Goal: Answer question/provide support

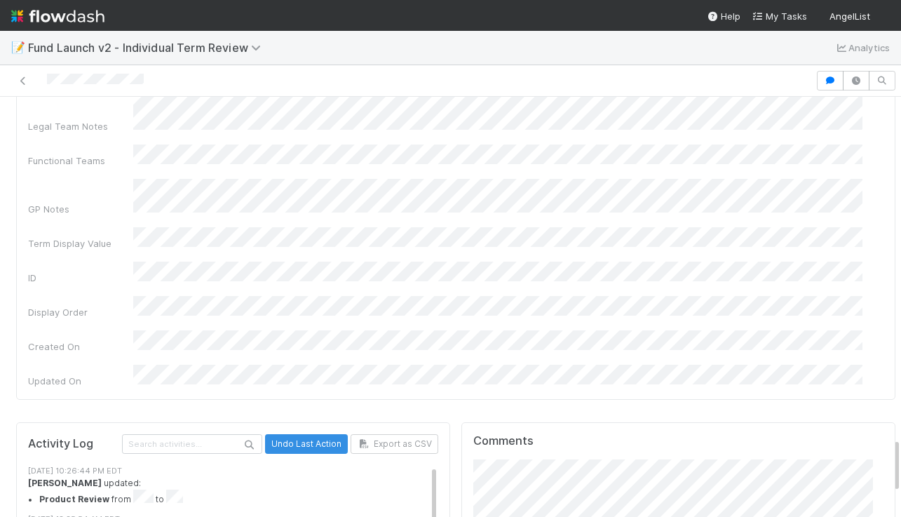
scroll to position [2633, 0]
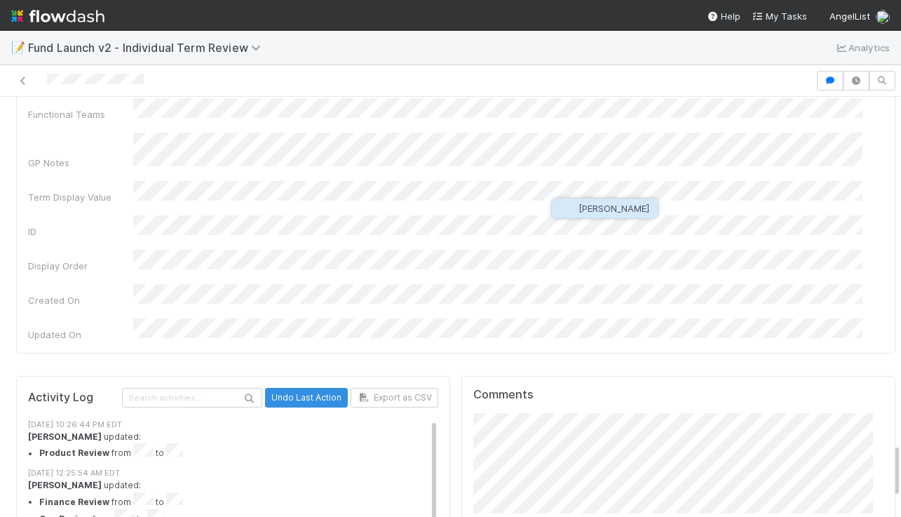
click at [596, 208] on span "[PERSON_NAME]" at bounding box center [613, 208] width 71 height 11
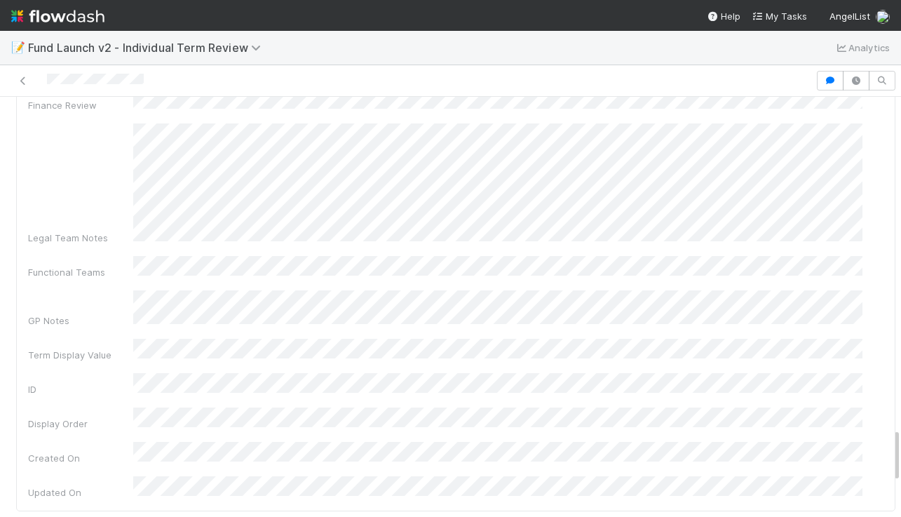
scroll to position [2530, 0]
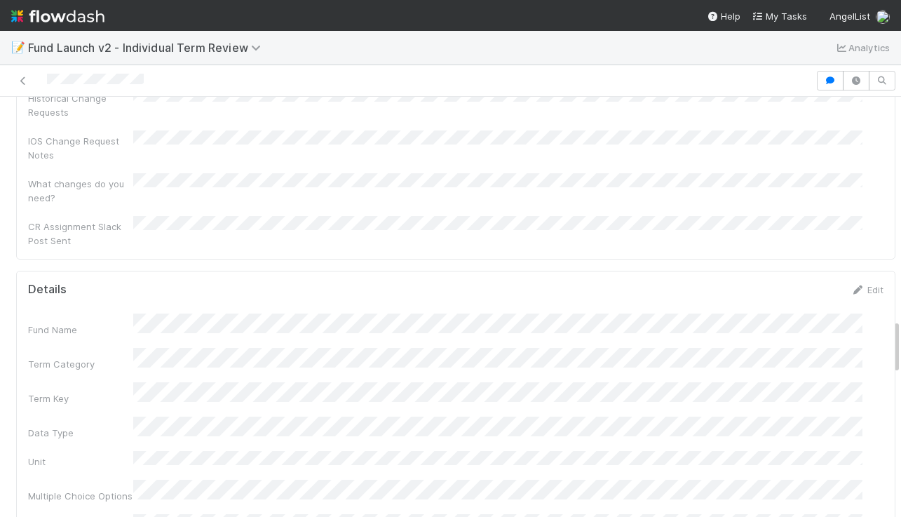
scroll to position [1653, 0]
click at [850, 286] on link "Edit" at bounding box center [866, 291] width 33 height 11
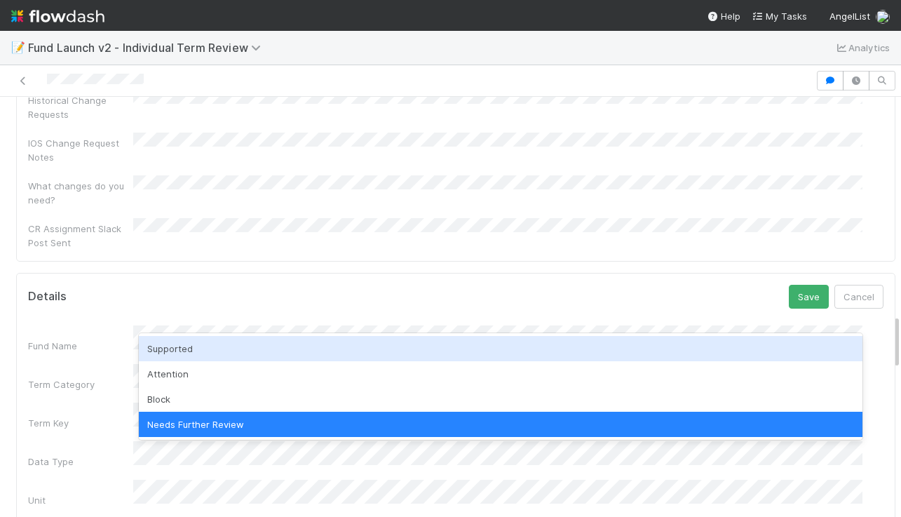
click at [172, 349] on div "Supported" at bounding box center [500, 348] width 723 height 25
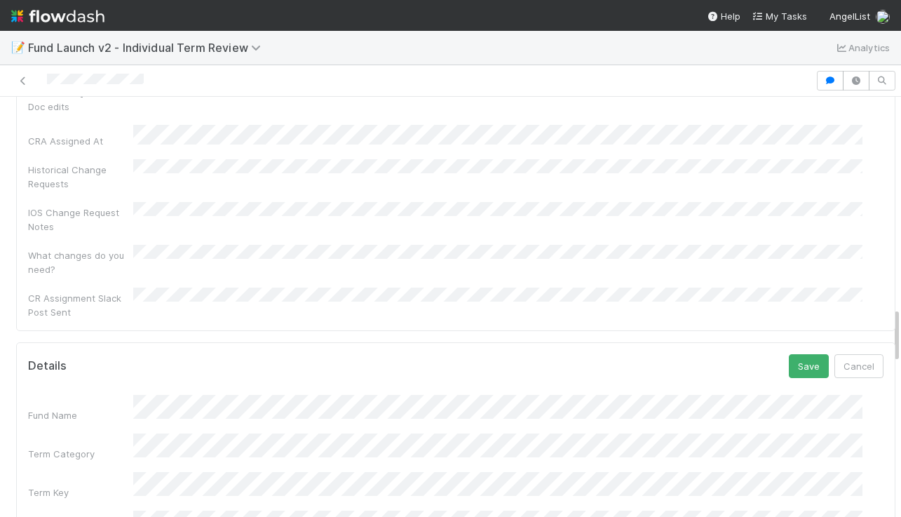
scroll to position [1571, 0]
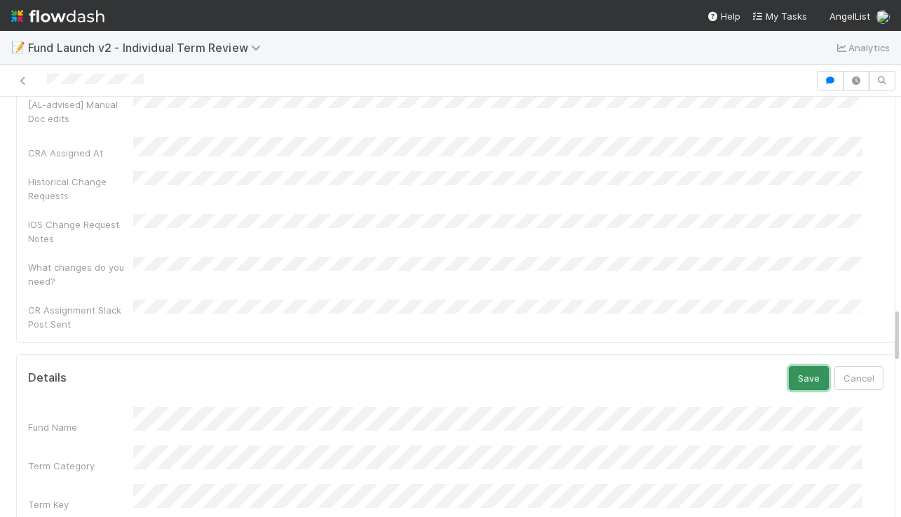
click at [789, 366] on button "Save" at bounding box center [809, 378] width 40 height 24
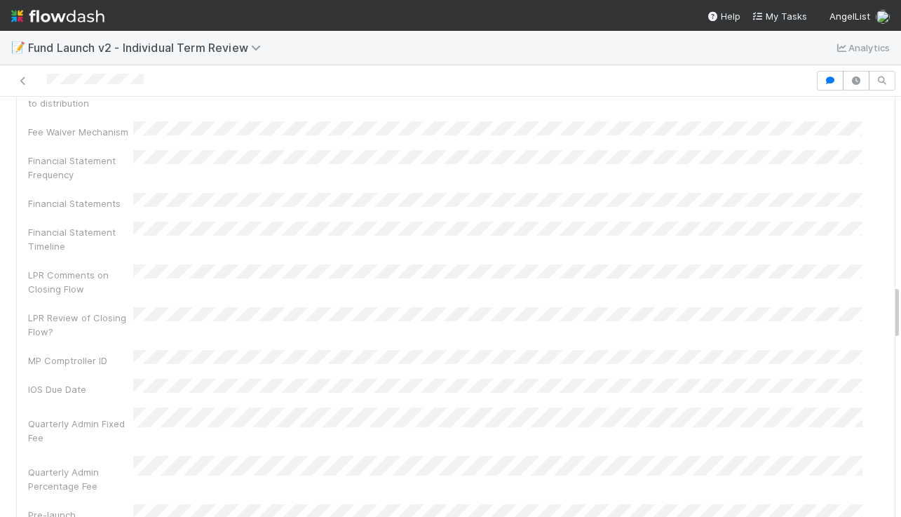
scroll to position [474, 0]
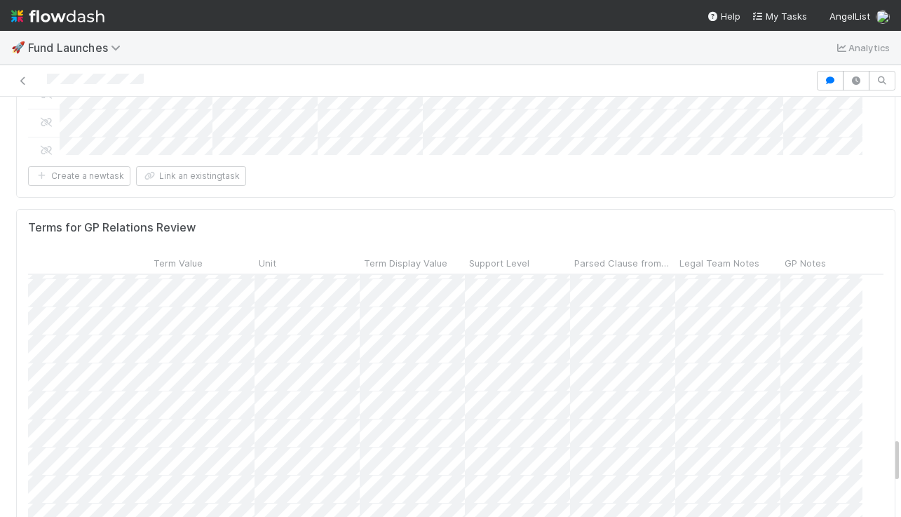
scroll to position [3102, 0]
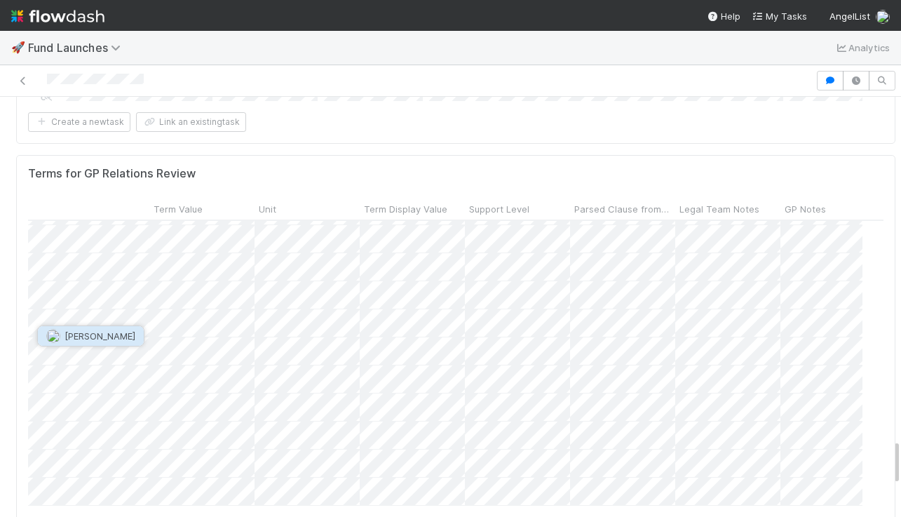
click at [63, 340] on span "[PERSON_NAME]" at bounding box center [90, 335] width 89 height 11
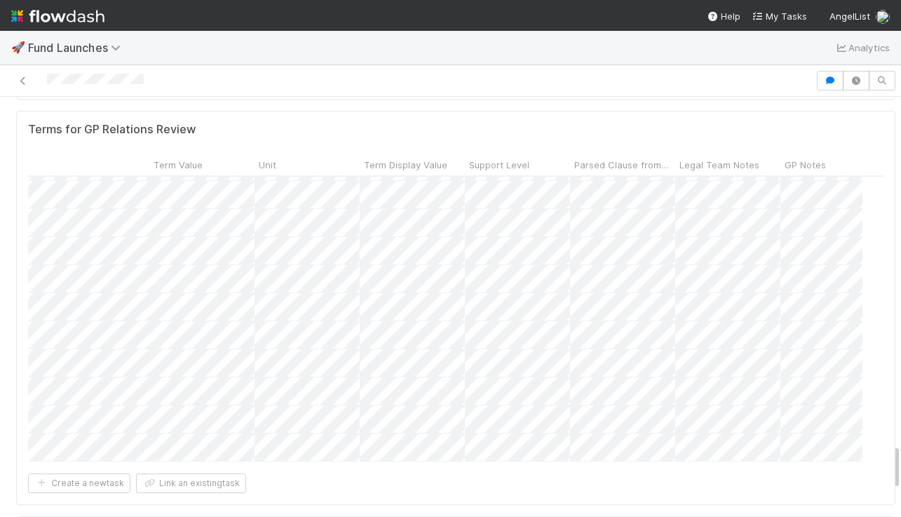
scroll to position [3164, 0]
